Goal: Task Accomplishment & Management: Manage account settings

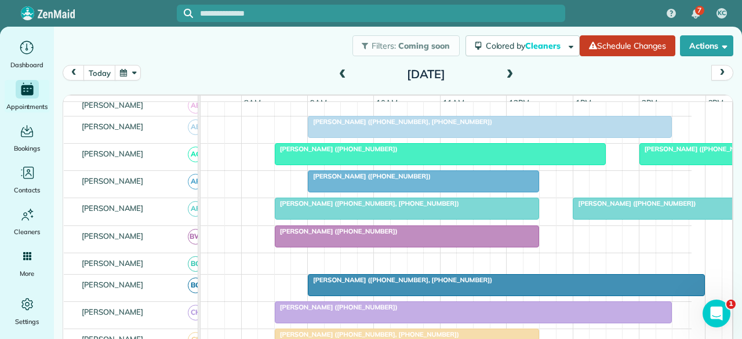
scroll to position [174, 0]
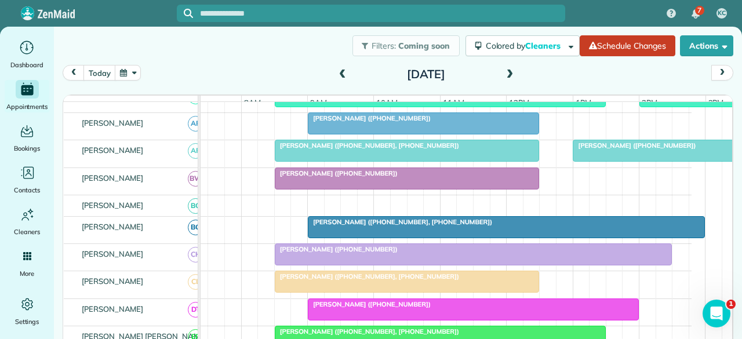
click at [322, 286] on div at bounding box center [407, 281] width 264 height 21
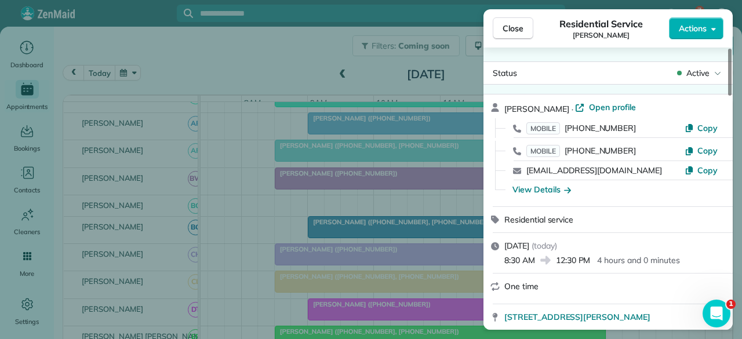
scroll to position [116, 0]
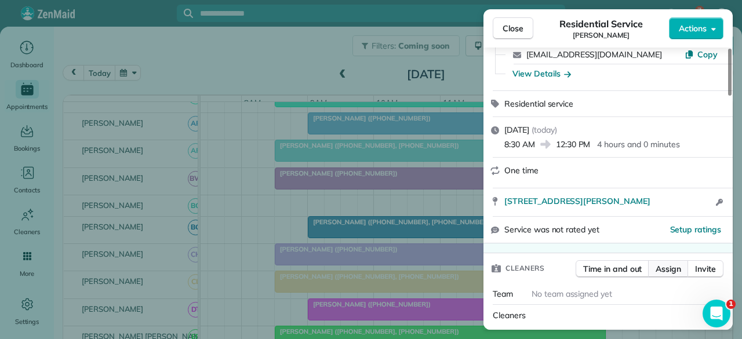
click at [658, 263] on span "Assign" at bounding box center [668, 269] width 26 height 12
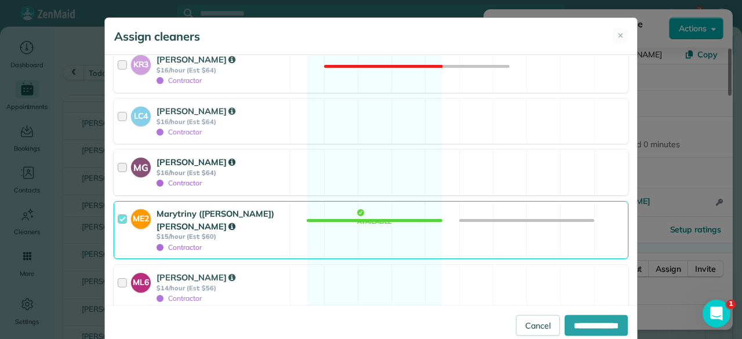
scroll to position [1101, 0]
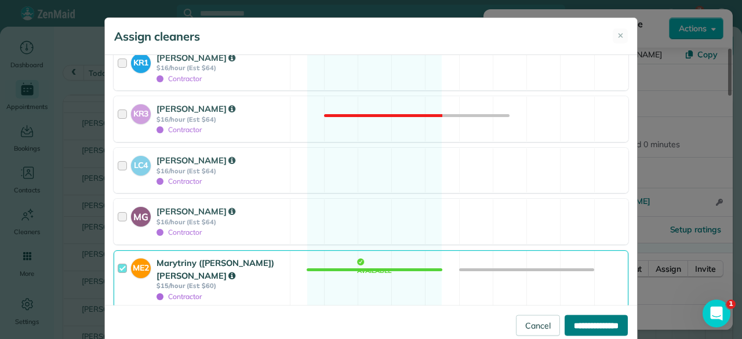
click at [574, 327] on input "**********" at bounding box center [595, 325] width 63 height 21
type input "**********"
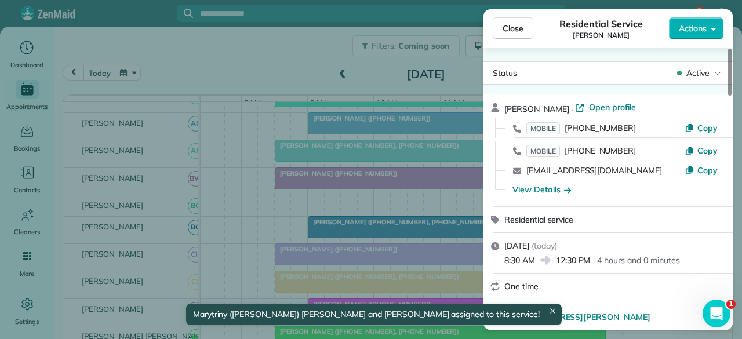
drag, startPoint x: 508, startPoint y: 30, endPoint x: 443, endPoint y: 59, distance: 71.1
click at [508, 30] on span "Close" at bounding box center [512, 29] width 21 height 12
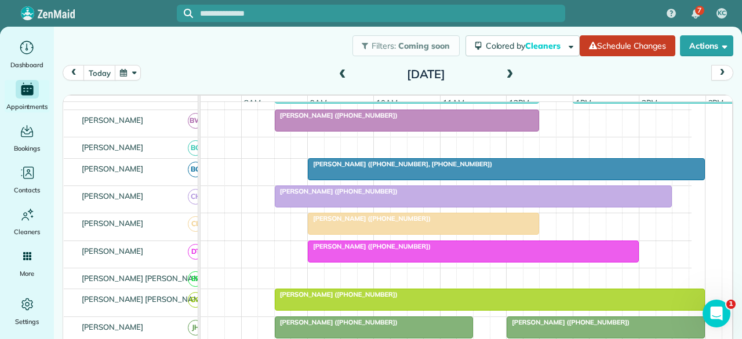
click at [341, 223] on span "[PERSON_NAME] ([PHONE_NUMBER])" at bounding box center [369, 218] width 124 height 8
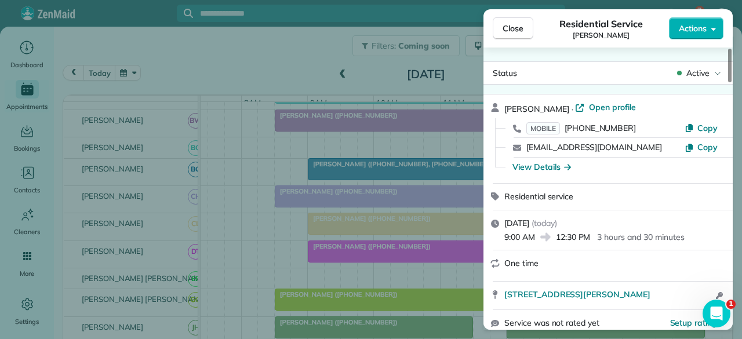
click at [693, 27] on span "Actions" at bounding box center [693, 29] width 28 height 12
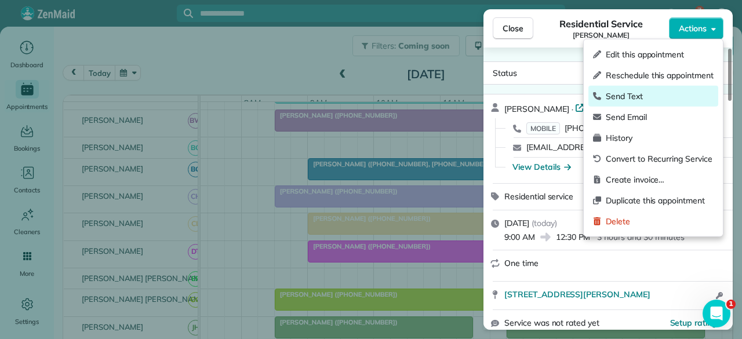
drag, startPoint x: 646, startPoint y: 93, endPoint x: 622, endPoint y: 92, distance: 23.2
click at [646, 93] on span "Send Text" at bounding box center [660, 96] width 108 height 12
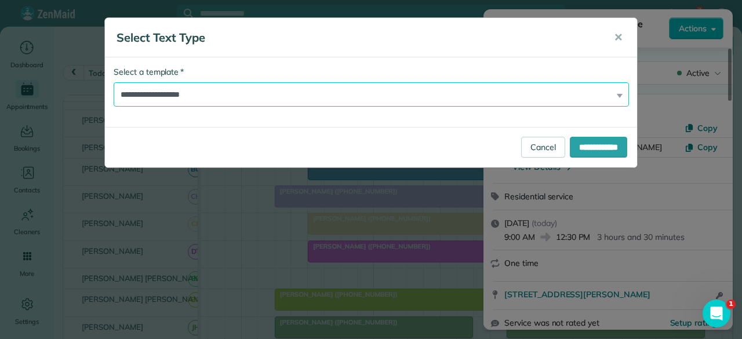
click at [211, 99] on select "**********" at bounding box center [371, 94] width 515 height 24
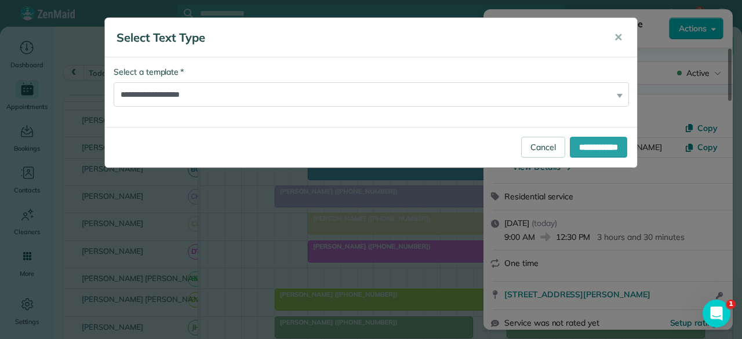
click at [507, 38] on h5 "Select Text Type" at bounding box center [356, 38] width 481 height 16
click at [615, 39] on span "✕" at bounding box center [618, 37] width 9 height 13
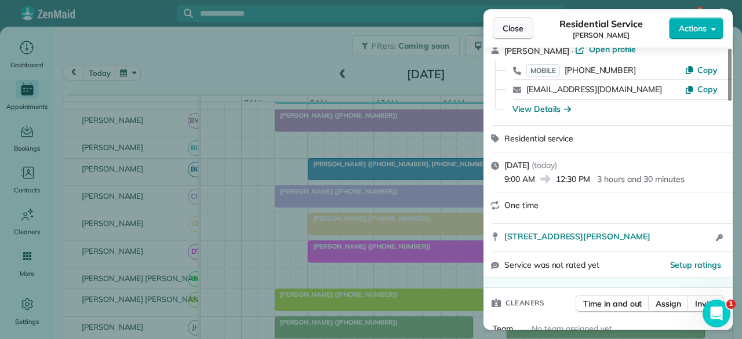
click at [515, 30] on span "Close" at bounding box center [512, 29] width 21 height 12
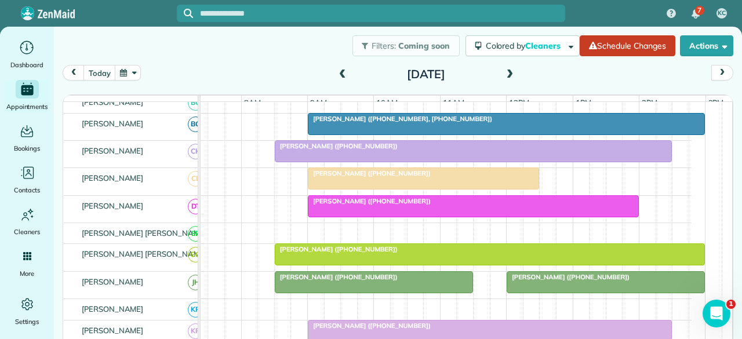
scroll to position [232, 26]
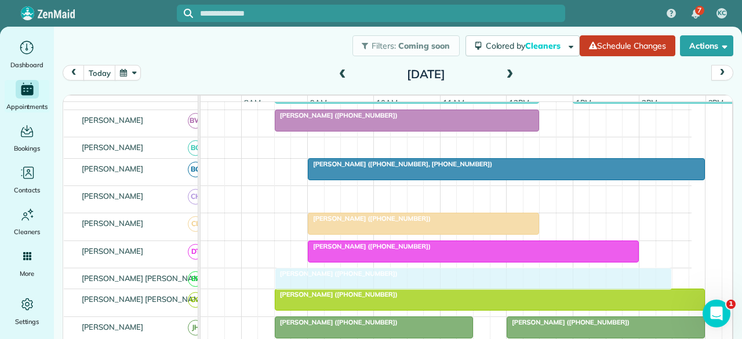
drag, startPoint x: 316, startPoint y: 198, endPoint x: 317, endPoint y: 272, distance: 74.2
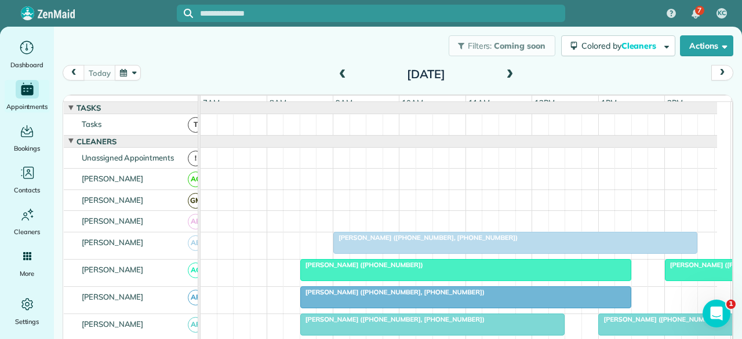
click at [505, 71] on span at bounding box center [509, 75] width 13 height 10
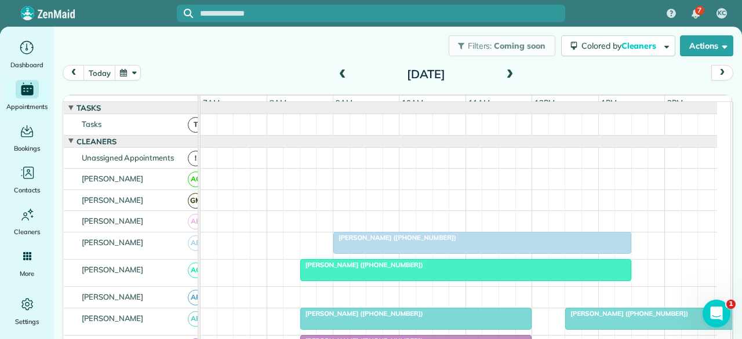
click at [505, 72] on span at bounding box center [509, 75] width 13 height 10
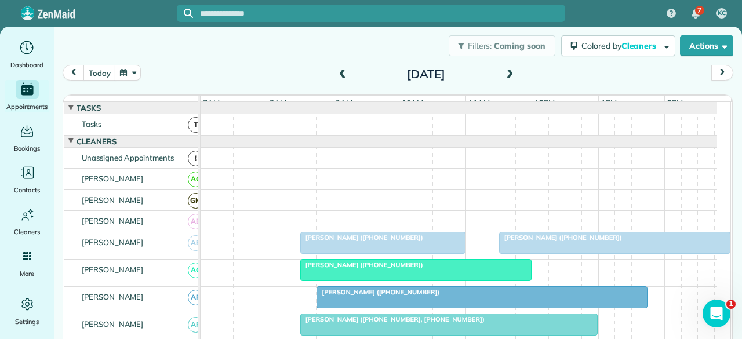
click at [505, 72] on span at bounding box center [509, 75] width 13 height 10
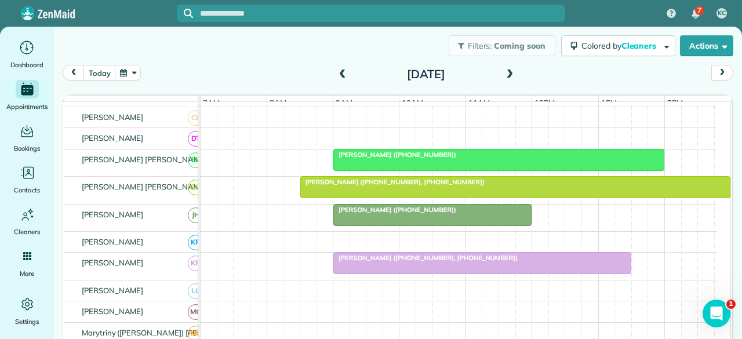
scroll to position [290, 0]
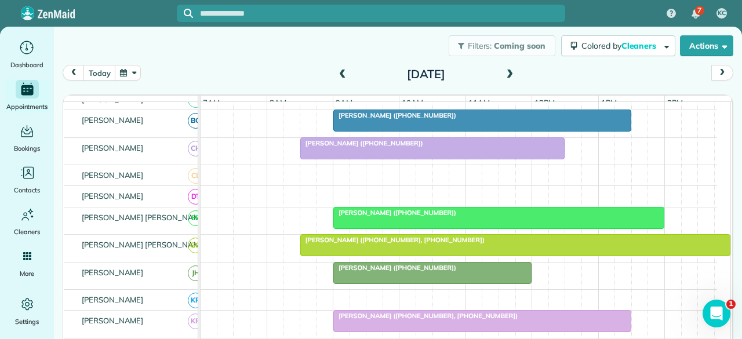
click at [389, 157] on div at bounding box center [433, 148] width 264 height 21
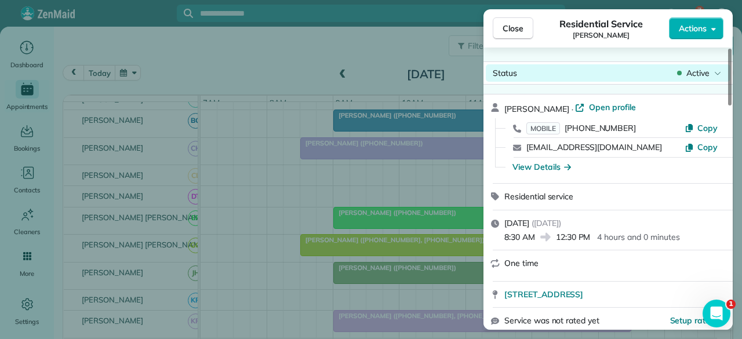
click at [717, 75] on icon at bounding box center [717, 73] width 7 height 12
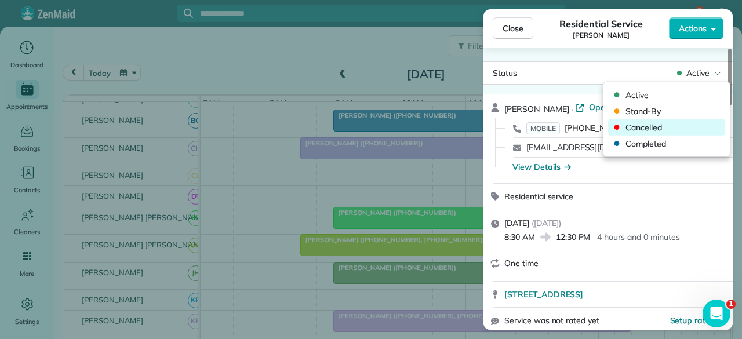
click at [636, 128] on span "Cancelled" at bounding box center [673, 128] width 97 height 12
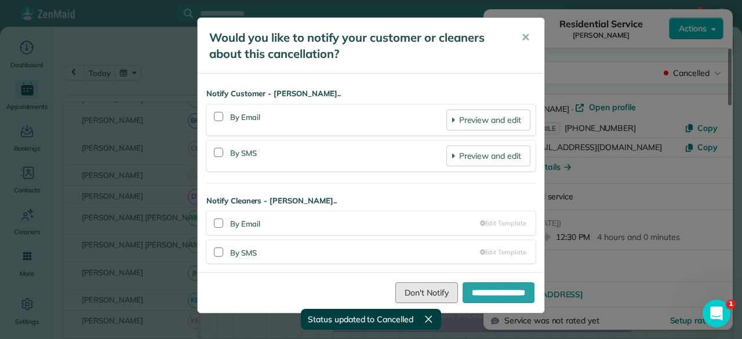
drag, startPoint x: 417, startPoint y: 287, endPoint x: 427, endPoint y: 273, distance: 17.5
click at [417, 287] on link "Don't Notify" at bounding box center [426, 292] width 63 height 21
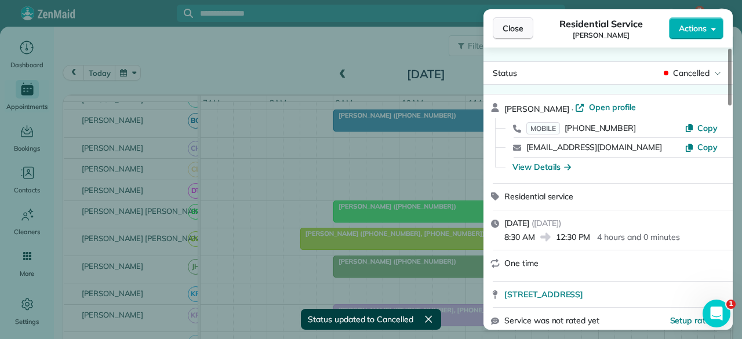
click at [513, 21] on button "Close" at bounding box center [513, 28] width 41 height 22
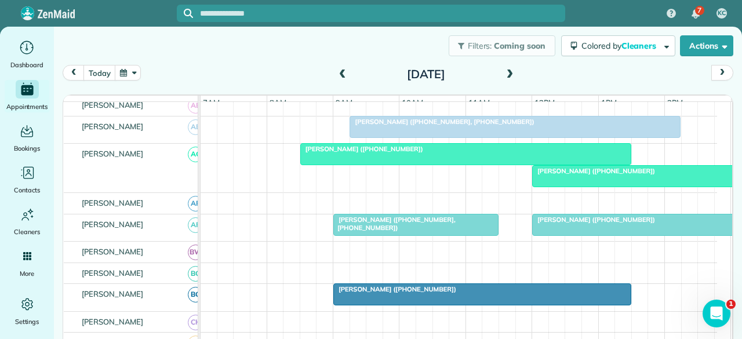
scroll to position [139, 0]
